Goal: Task Accomplishment & Management: Use online tool/utility

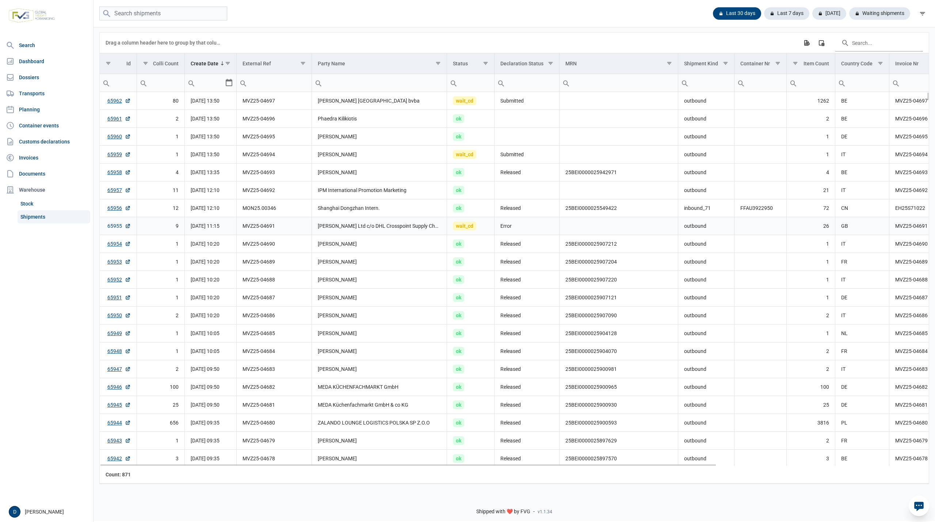
click at [114, 228] on link "65955" at bounding box center [118, 225] width 23 height 7
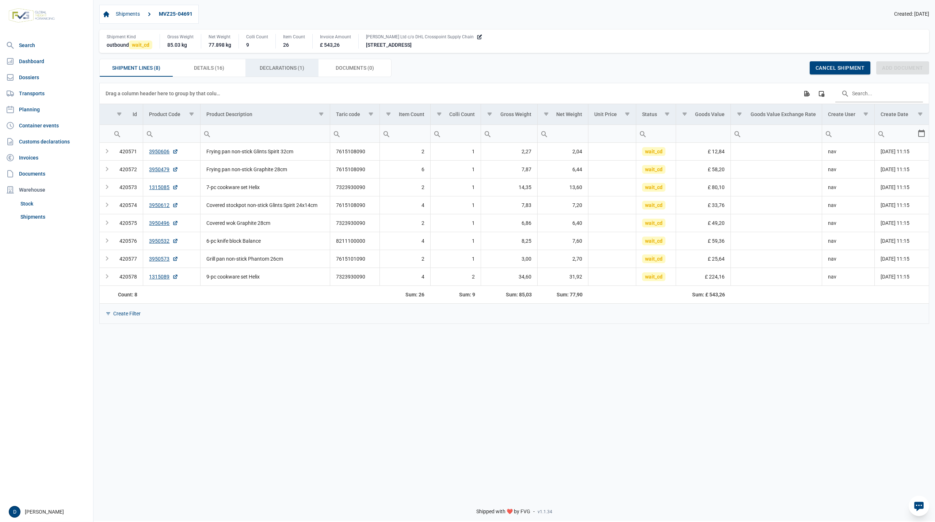
click at [280, 69] on span "Declarations (1) Declarations (1)" at bounding box center [282, 68] width 45 height 9
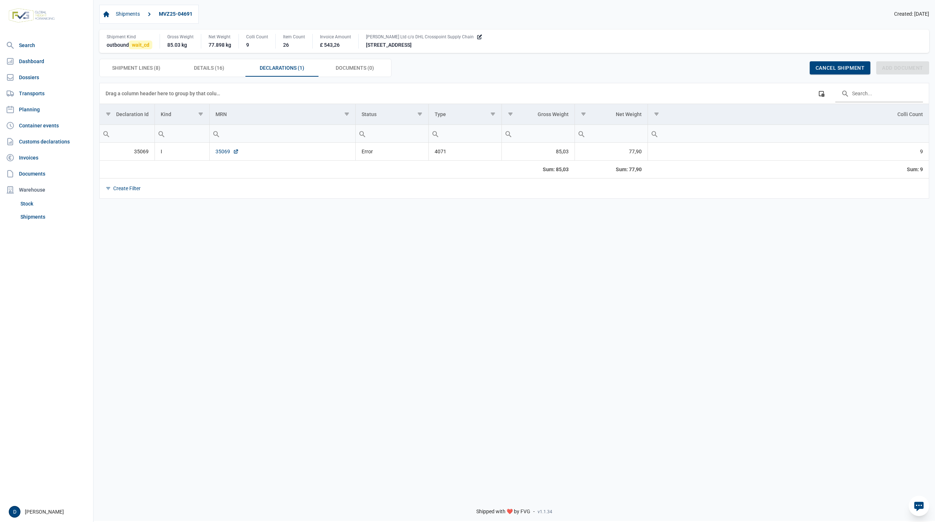
click at [220, 152] on link "35069" at bounding box center [227, 151] width 23 height 7
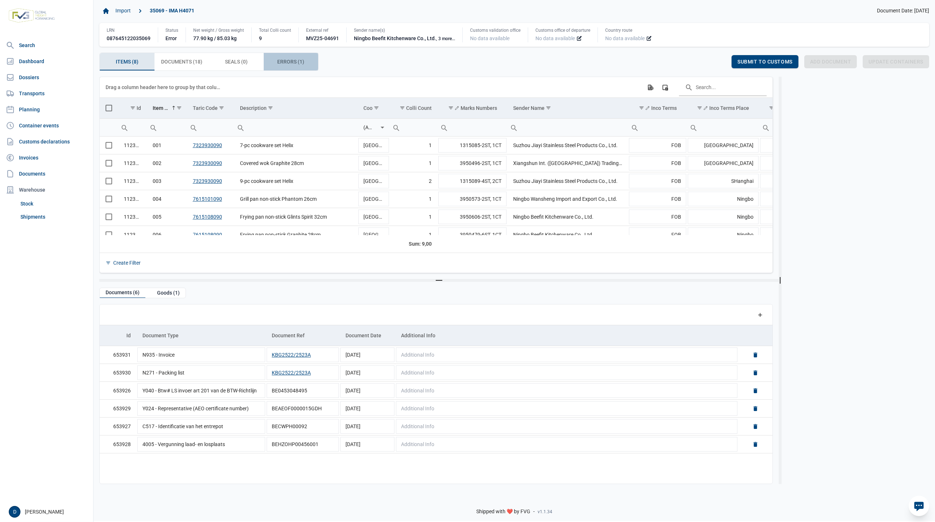
drag, startPoint x: 281, startPoint y: 58, endPoint x: 407, endPoint y: 151, distance: 155.9
click at [281, 58] on span "Errors (1) Errors (1)" at bounding box center [290, 61] width 27 height 9
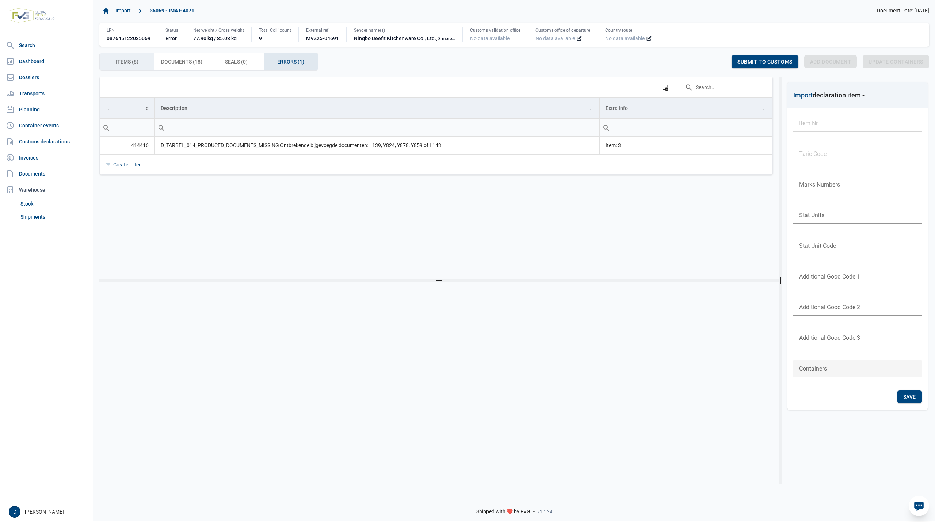
click at [121, 59] on span "Items (8) Items (8)" at bounding box center [127, 61] width 23 height 9
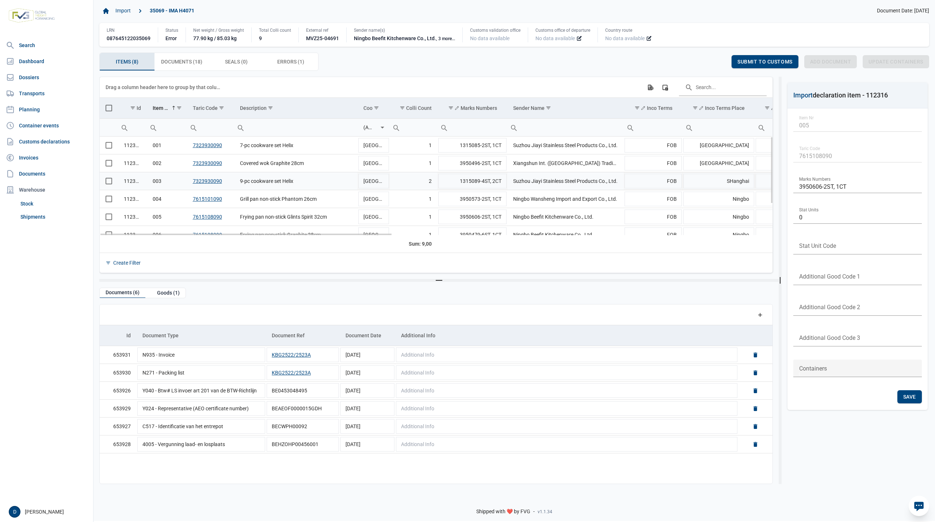
click at [110, 184] on span "Select row" at bounding box center [109, 181] width 7 height 7
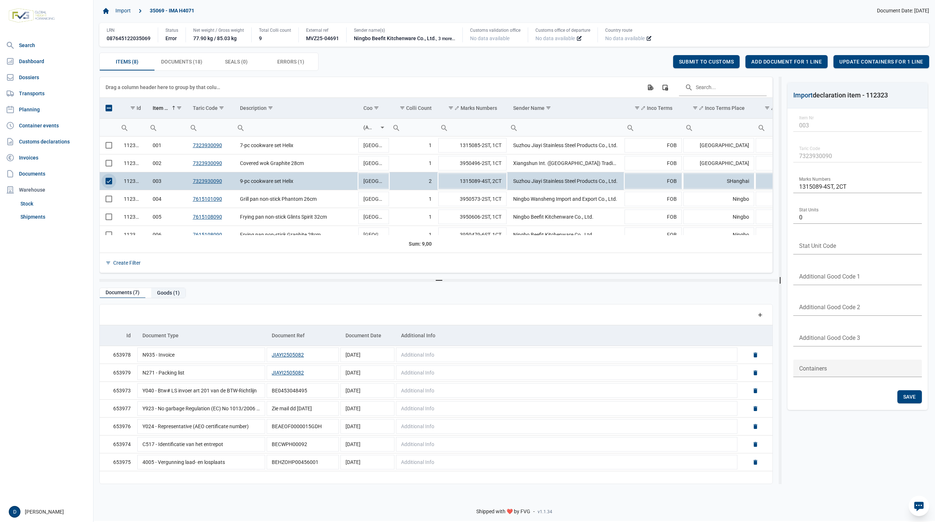
click at [172, 293] on div "Goods (1)" at bounding box center [168, 293] width 34 height 10
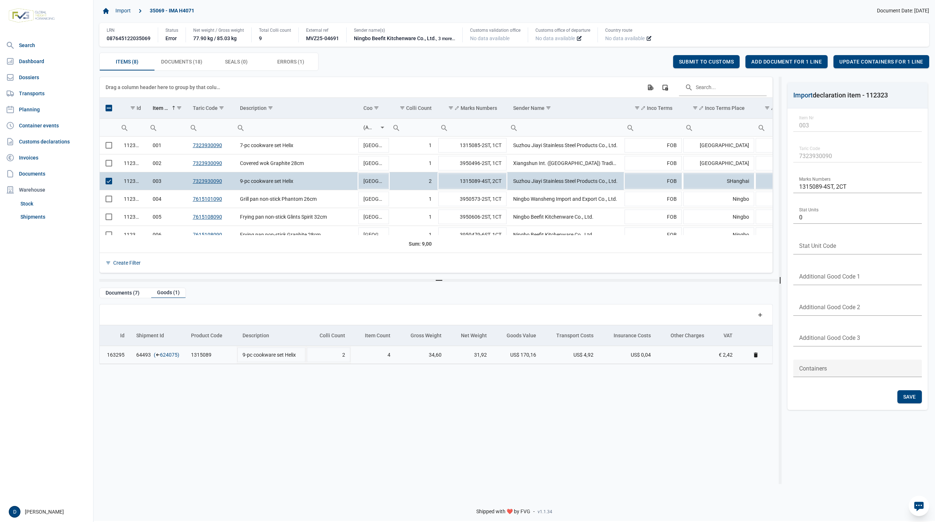
click at [170, 358] on link "624075" at bounding box center [169, 354] width 18 height 7
click at [795, 61] on span "Add document for 1 line" at bounding box center [786, 62] width 71 height 6
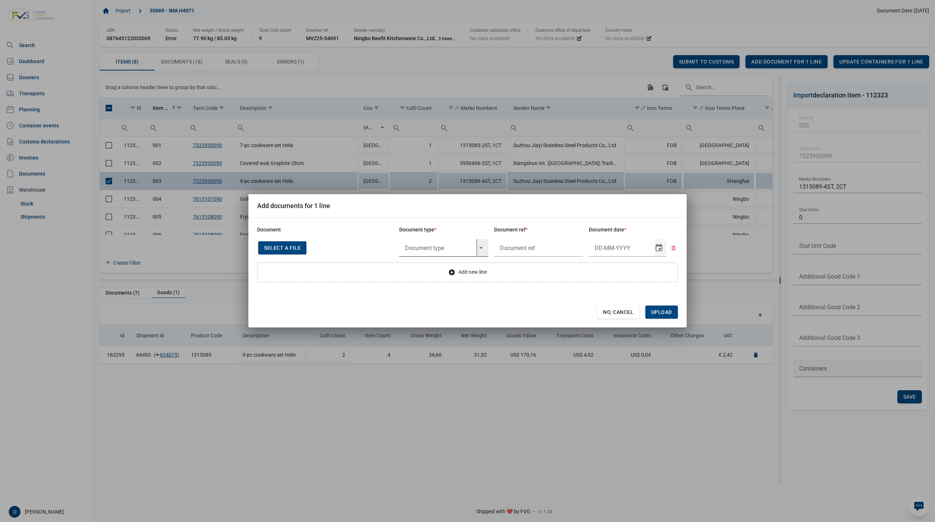
click at [416, 246] on input "text" at bounding box center [437, 248] width 77 height 18
click at [427, 271] on div "Y824 - Bewijs lvo van ijzer/staalbasisproducten" at bounding box center [443, 268] width 89 height 17
type input "Y824 - Bewijs lvo van ijzer/staalbasisproducten"
type input "."
type input "22-5-2025"
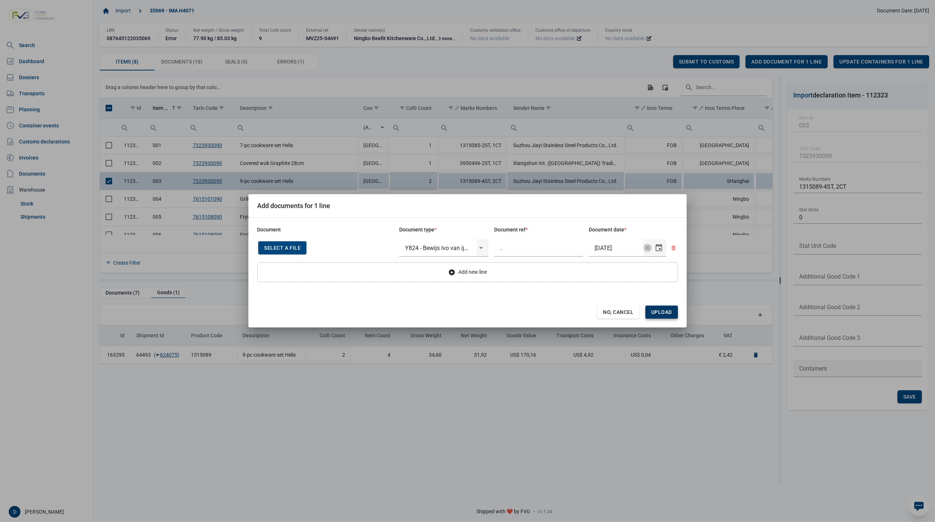
click at [668, 310] on span "Upload" at bounding box center [661, 312] width 21 height 6
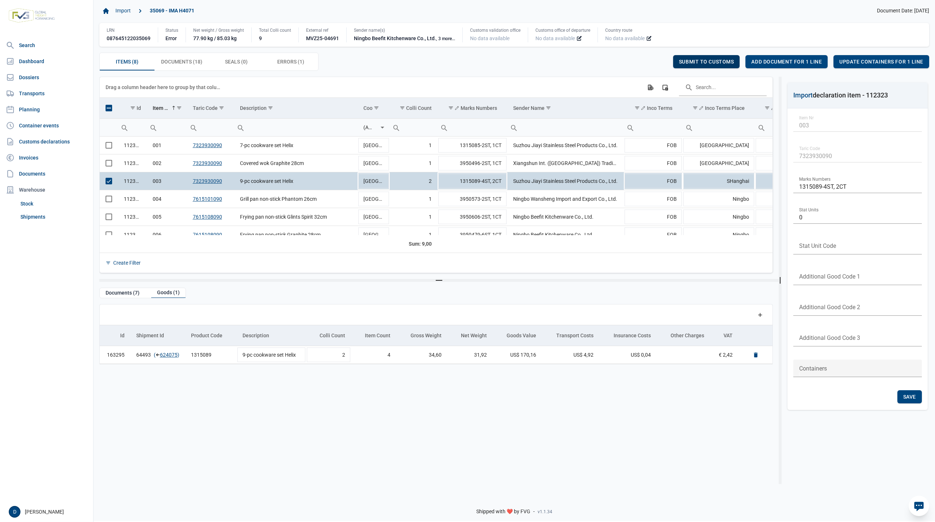
click at [690, 58] on div "Submit to customs" at bounding box center [706, 61] width 67 height 13
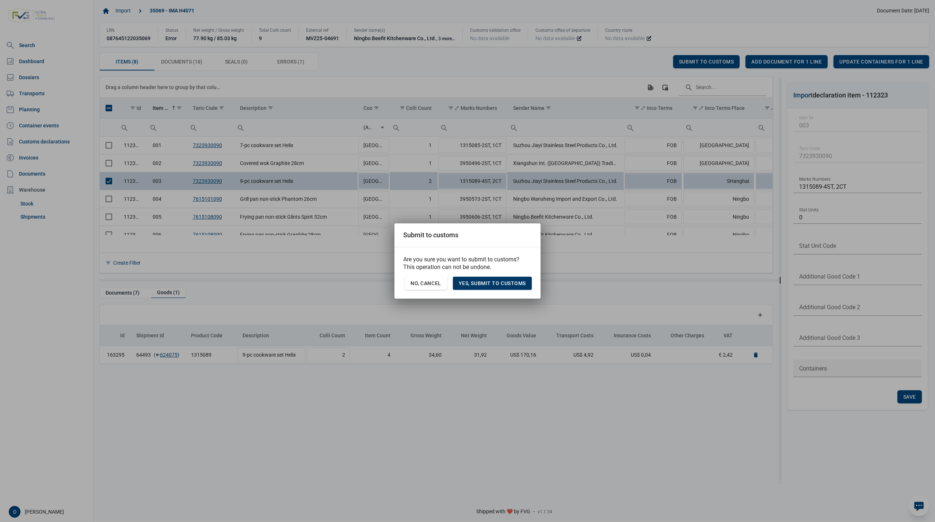
click at [507, 283] on span "Yes, Submit to customs" at bounding box center [492, 284] width 67 height 6
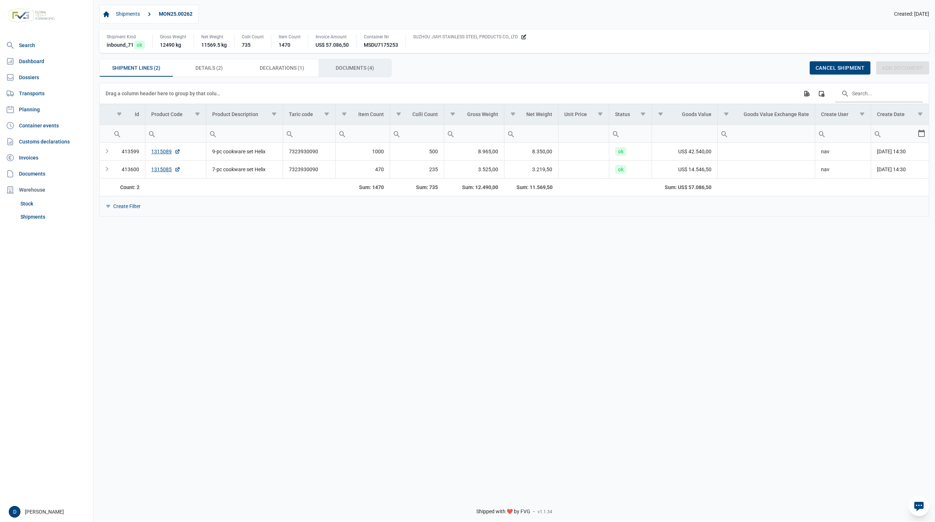
click at [354, 70] on span "Documents (4) Documents (4)" at bounding box center [355, 68] width 38 height 9
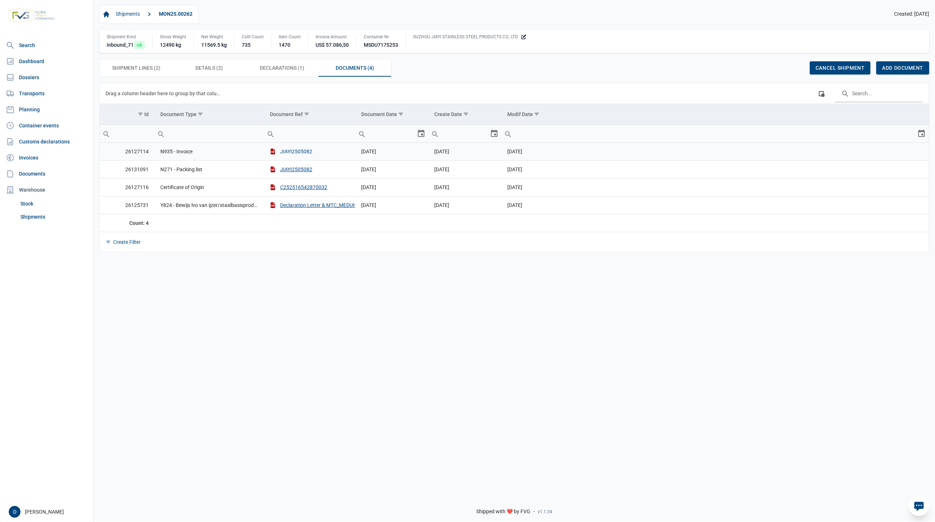
click at [301, 151] on button "JIAYI2505082" at bounding box center [291, 151] width 42 height 7
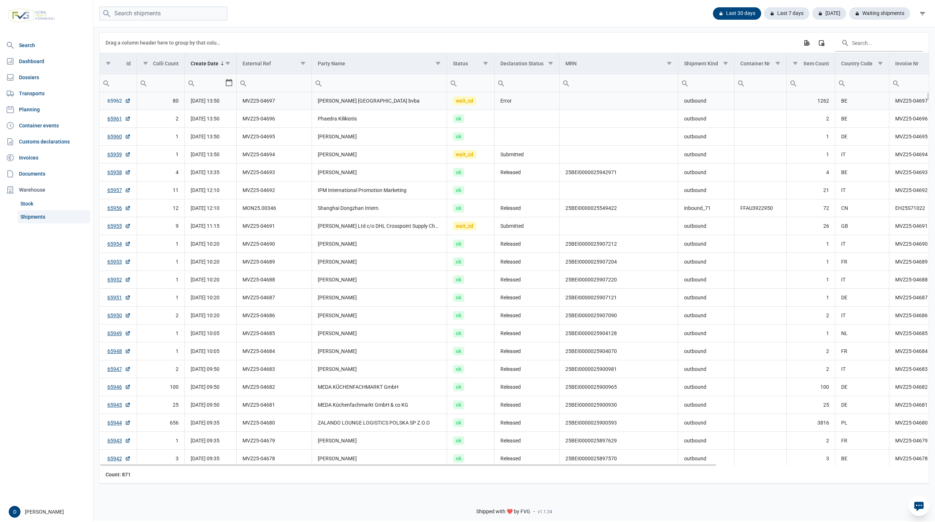
click at [119, 103] on link "65962" at bounding box center [118, 100] width 23 height 7
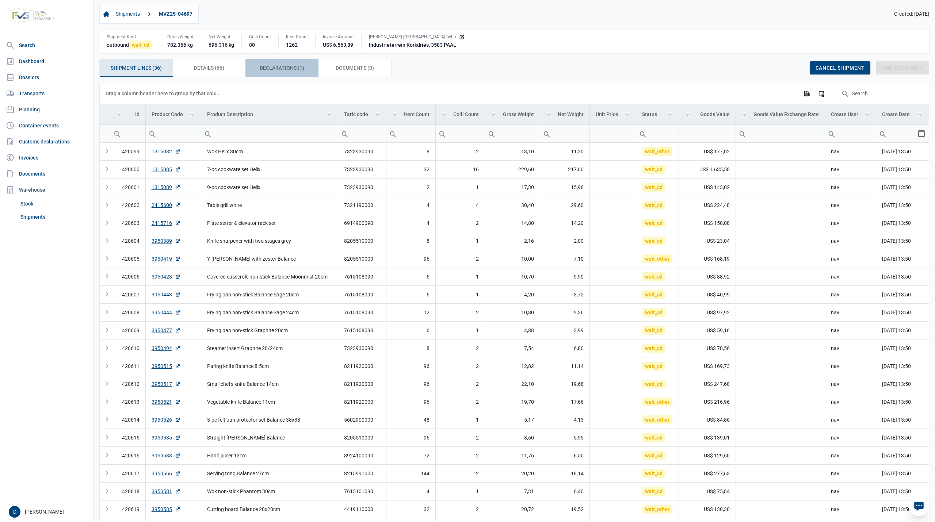
click at [270, 64] on div "Declarations (1) Declarations (1)" at bounding box center [281, 68] width 73 height 18
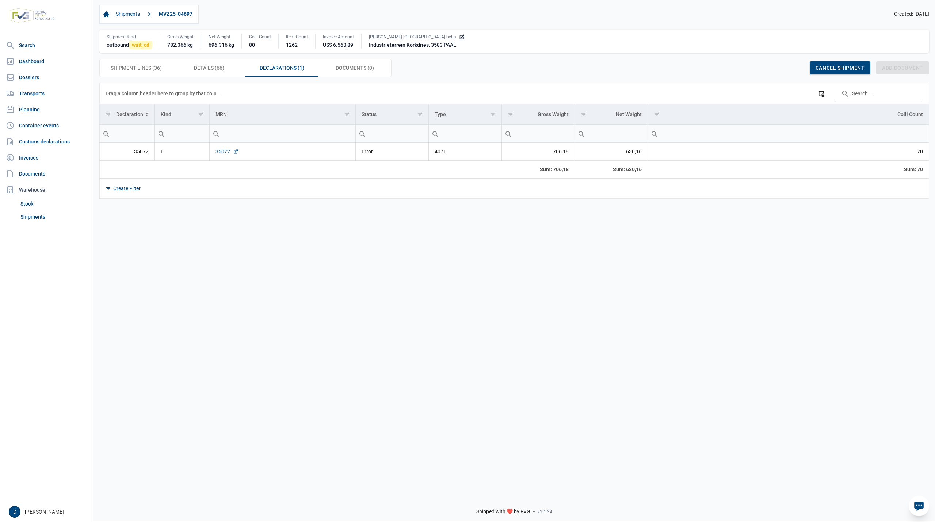
click at [218, 152] on link "35072" at bounding box center [227, 151] width 23 height 7
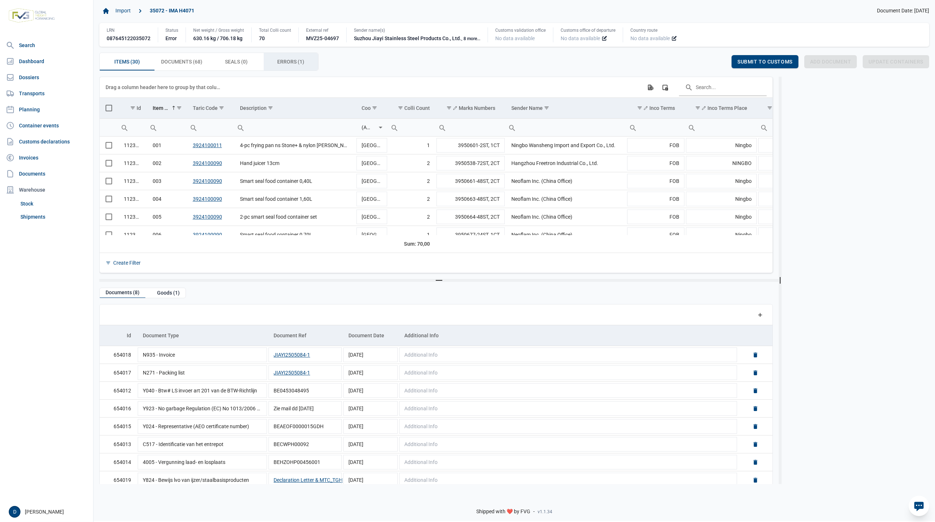
click at [281, 62] on span "Errors (1) Errors (1)" at bounding box center [290, 61] width 27 height 9
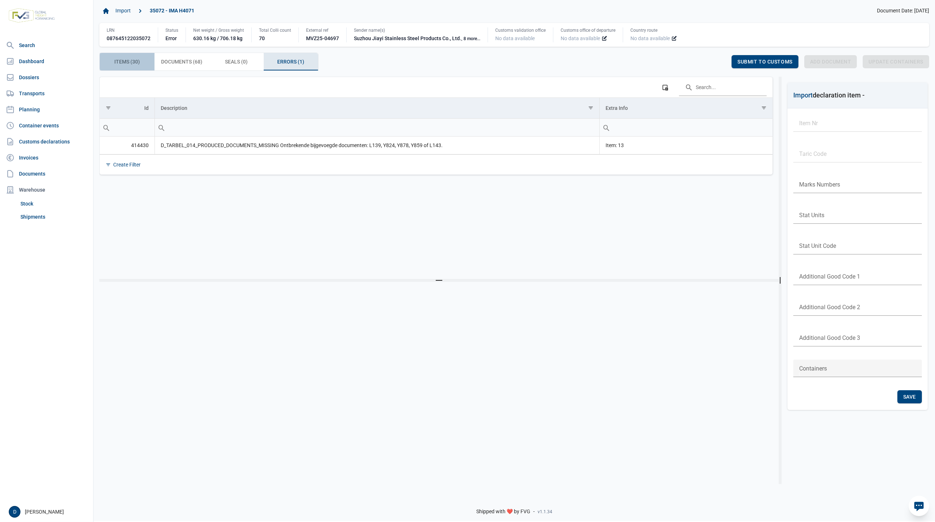
click at [126, 62] on span "Items (30) Items (30)" at bounding box center [127, 61] width 26 height 9
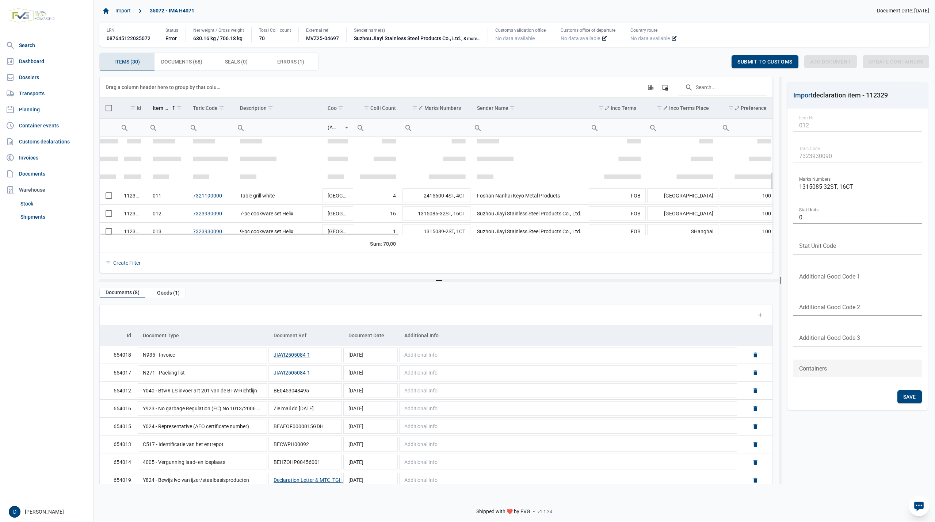
scroll to position [194, 0]
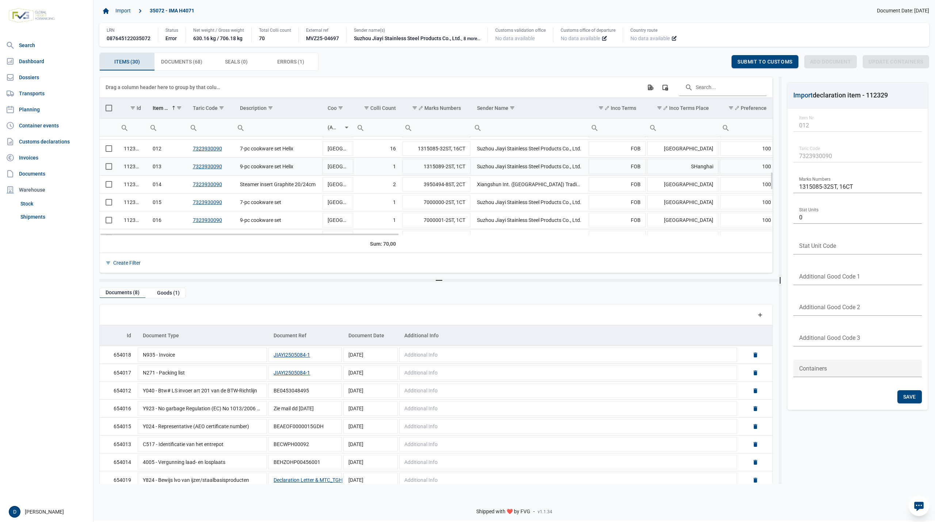
click at [107, 170] on span "Select row" at bounding box center [109, 166] width 7 height 7
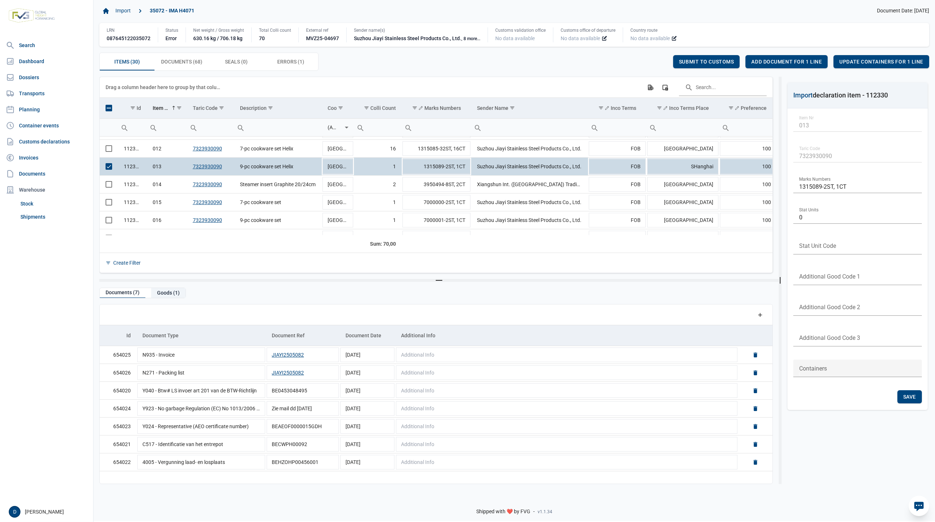
click at [162, 293] on div "Goods (1)" at bounding box center [168, 293] width 34 height 10
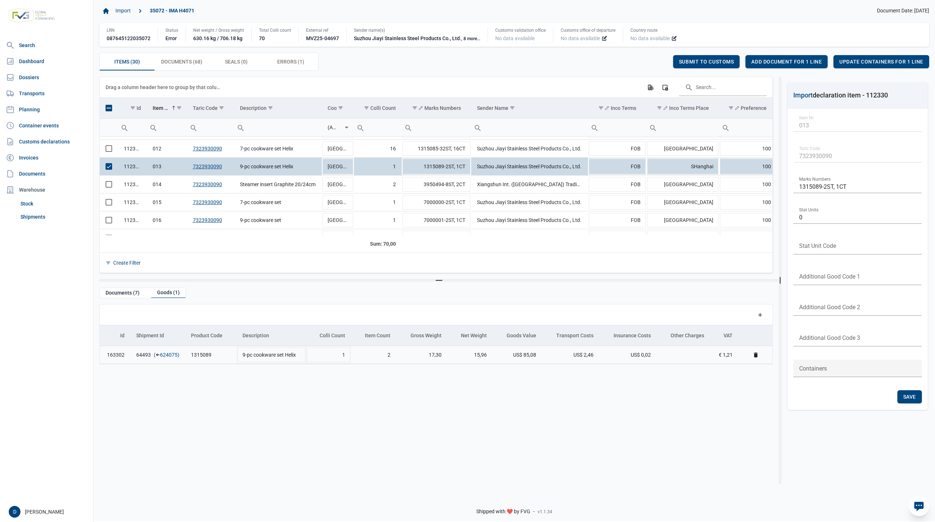
click at [168, 355] on link "624075" at bounding box center [169, 354] width 18 height 7
click at [801, 60] on span "Add document for 1 line" at bounding box center [786, 62] width 71 height 6
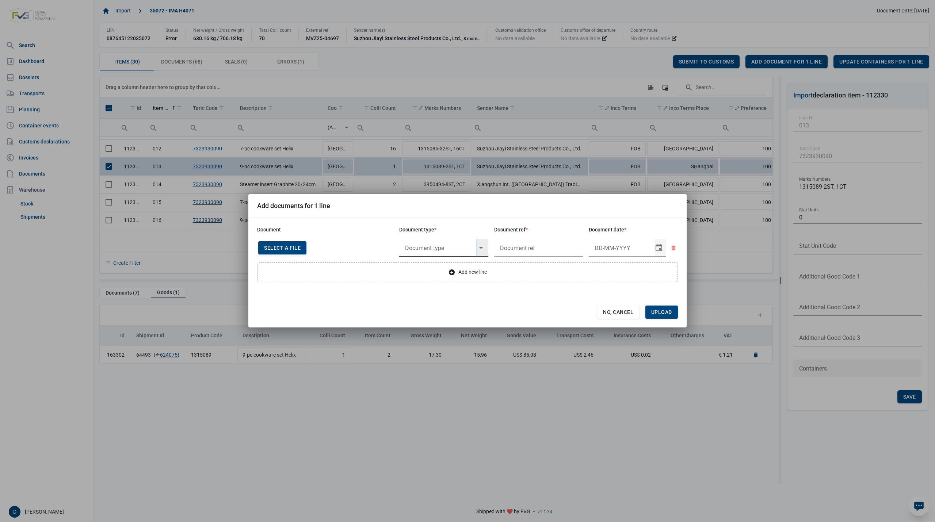
click at [438, 244] on input "text" at bounding box center [437, 248] width 77 height 18
click at [435, 266] on div "Y824 - Bewijs lvo van ijzer/staalbasisproducten" at bounding box center [443, 268] width 89 height 17
type input "Y824 - Bewijs lvo van ijzer/staalbasisproducten"
type input "."
type input "22-5-2025"
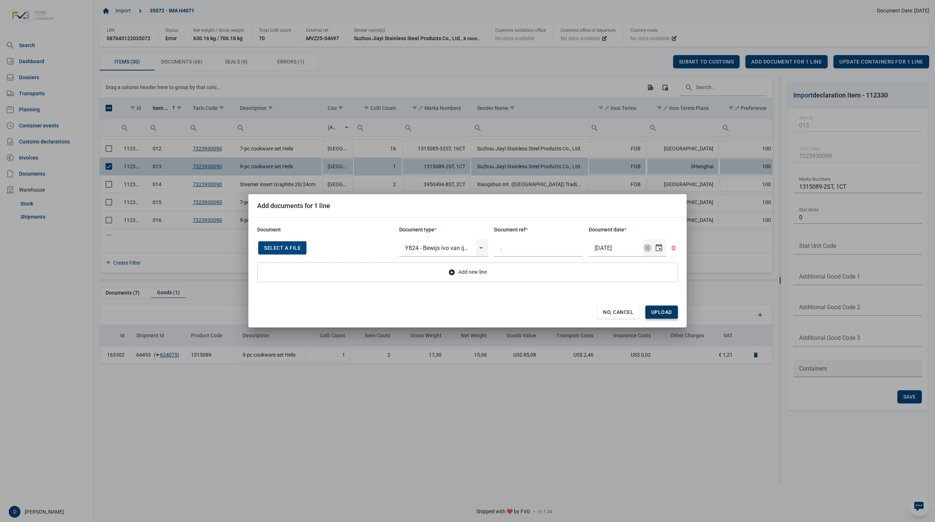
click at [669, 312] on span "Upload" at bounding box center [661, 312] width 21 height 6
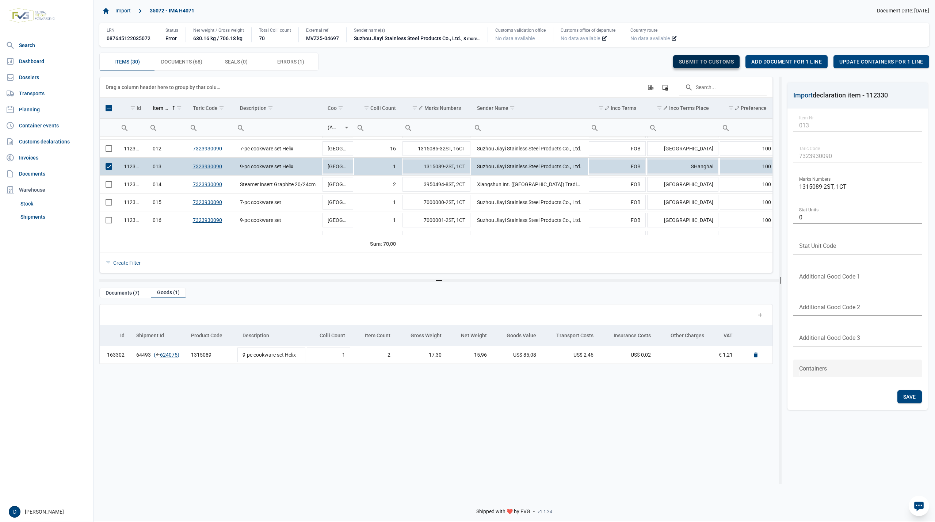
click at [705, 59] on span "Submit to customs" at bounding box center [706, 62] width 55 height 6
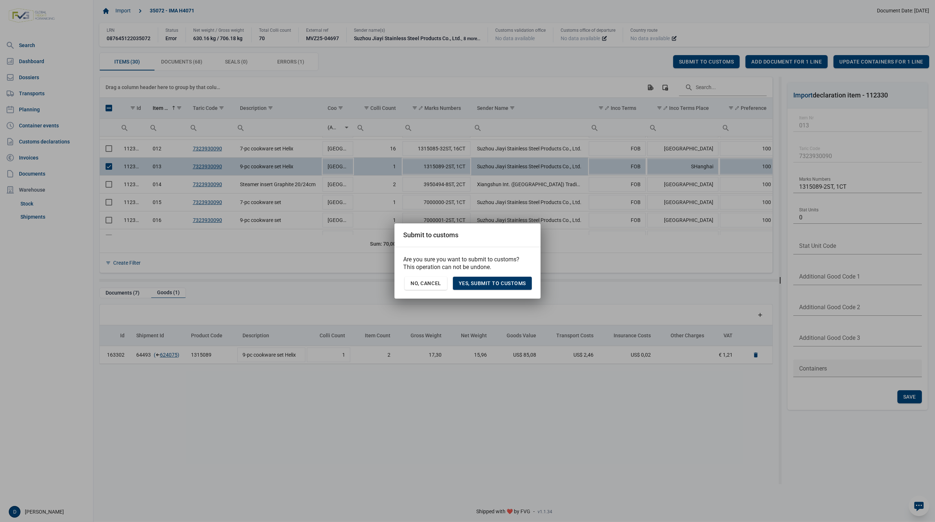
click at [484, 287] on div "Yes, Submit to customs" at bounding box center [492, 283] width 79 height 13
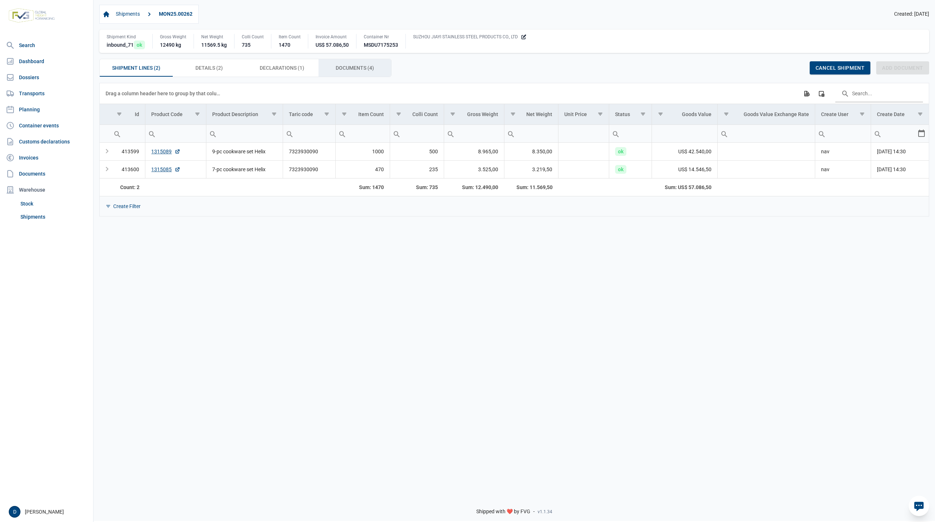
click at [344, 64] on div "Documents (4) Documents (4)" at bounding box center [355, 68] width 73 height 18
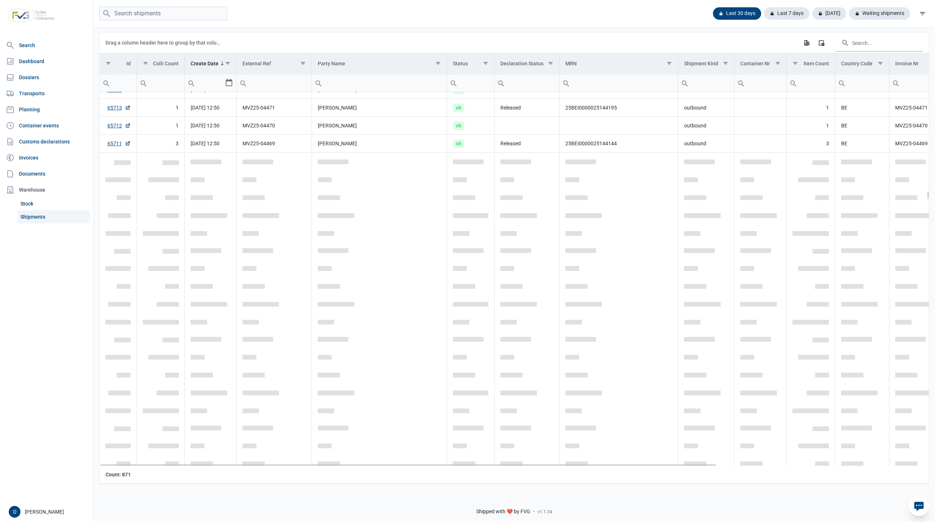
scroll to position [4153, 0]
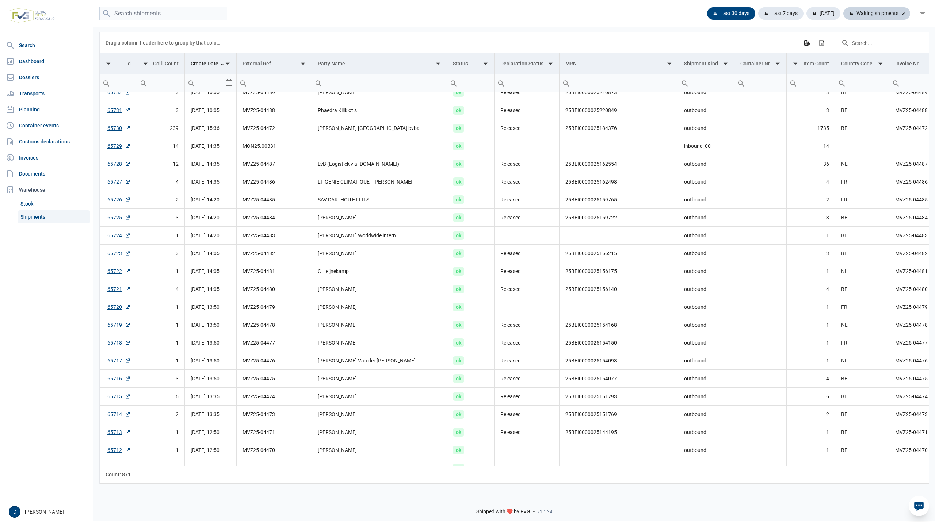
click at [884, 14] on div "Waiting shipments" at bounding box center [877, 13] width 67 height 12
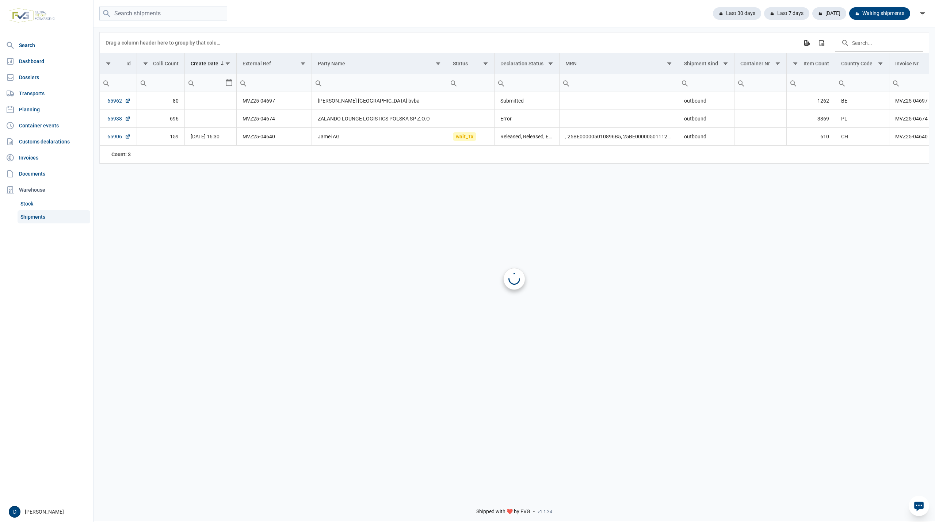
scroll to position [0, 0]
click at [764, 12] on div "Last 30 days" at bounding box center [786, 13] width 45 height 12
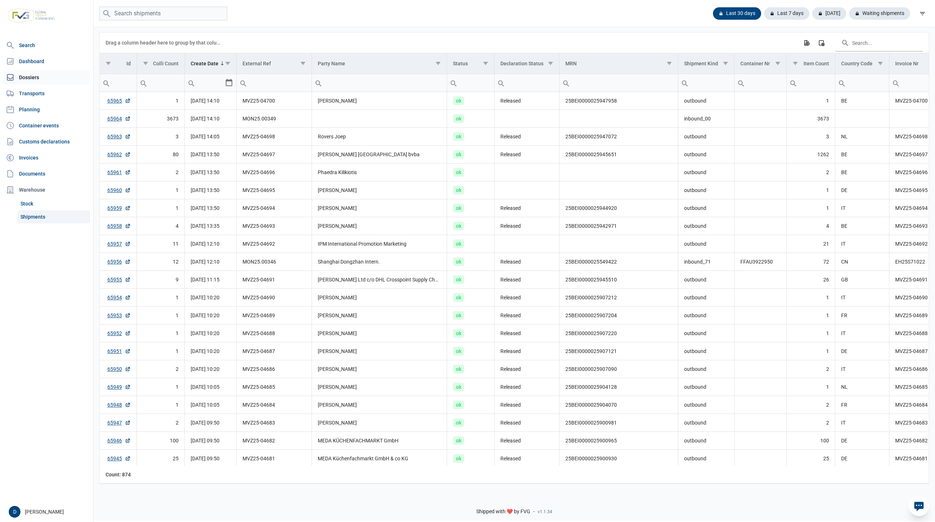
click at [36, 75] on link "Dossiers" at bounding box center [46, 77] width 87 height 15
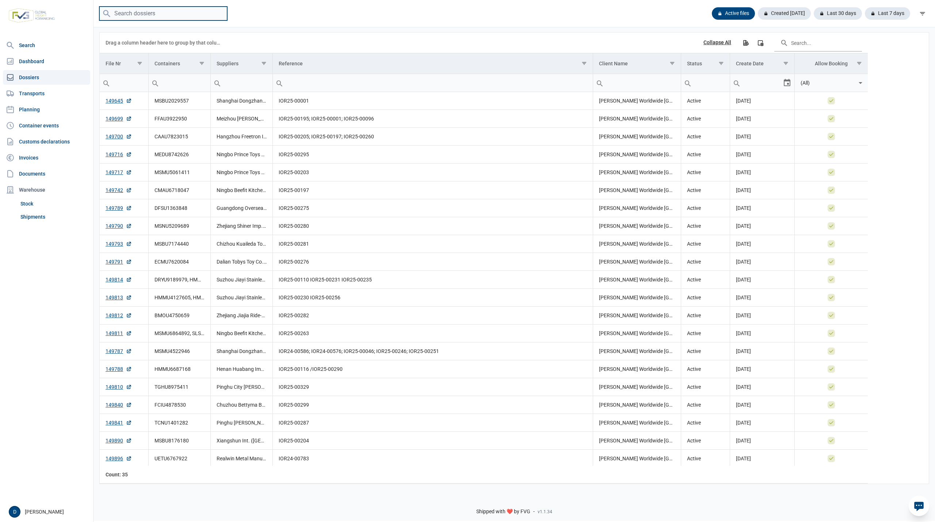
click at [149, 12] on input "search" at bounding box center [163, 14] width 128 height 14
paste input "MEDU8742626"
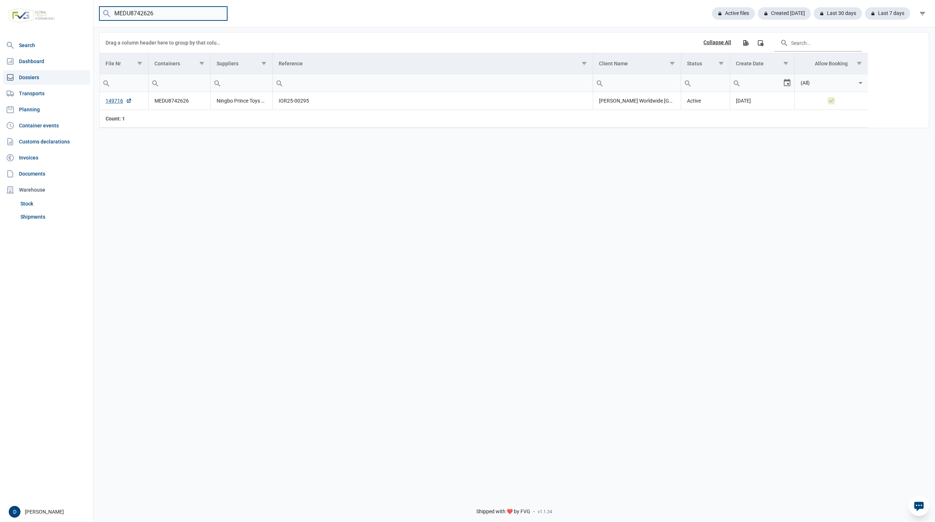
drag, startPoint x: 193, startPoint y: 18, endPoint x: 39, endPoint y: 22, distance: 154.6
click at [39, 22] on div "Search Dashboard Dossiers Transports Planning Container events Customs declarat…" at bounding box center [467, 260] width 935 height 522
drag, startPoint x: 167, startPoint y: 11, endPoint x: 33, endPoint y: 20, distance: 134.8
click at [33, 20] on div "Search Dashboard Dossiers Transports Planning Container events Customs declarat…" at bounding box center [467, 260] width 935 height 522
paste input "CAAU7823015"
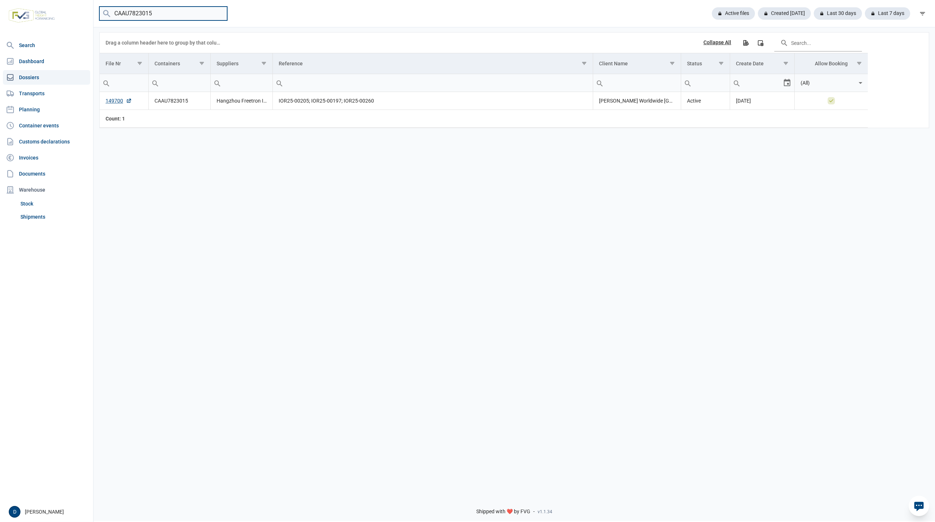
drag, startPoint x: 171, startPoint y: 14, endPoint x: 94, endPoint y: 18, distance: 77.6
click at [97, 18] on div "CAAU7823015 Active files Created today Last 30 days Last 7 days" at bounding box center [515, 14] width 842 height 14
paste input "HMMU6687168"
type input "HMMU6687168"
click at [33, 218] on link "Shipments" at bounding box center [54, 216] width 73 height 13
